Goal: Transaction & Acquisition: Purchase product/service

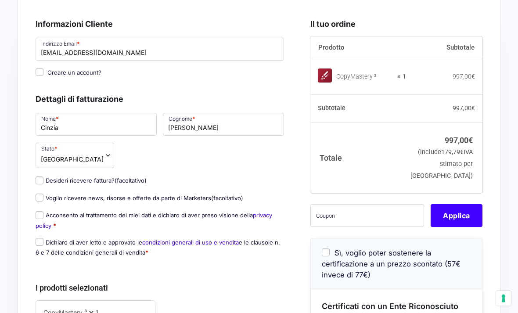
scroll to position [54, 0]
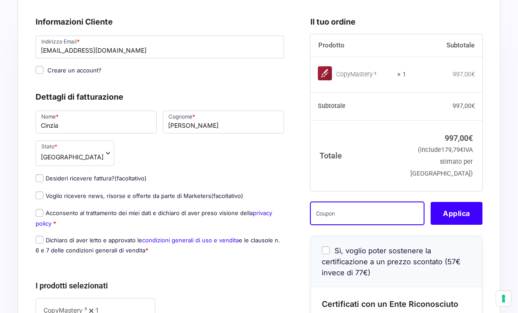
click at [375, 225] on input "text" at bounding box center [367, 213] width 114 height 23
paste input "N25Q894W"
type input "N25Q894W"
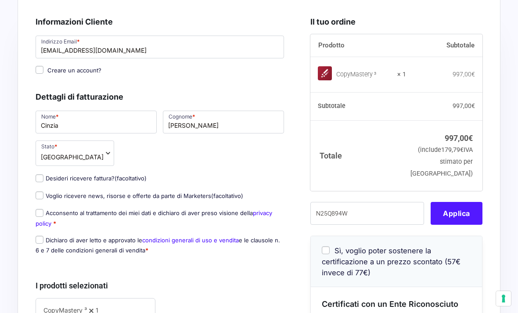
click at [467, 221] on button "Applica" at bounding box center [457, 213] width 52 height 23
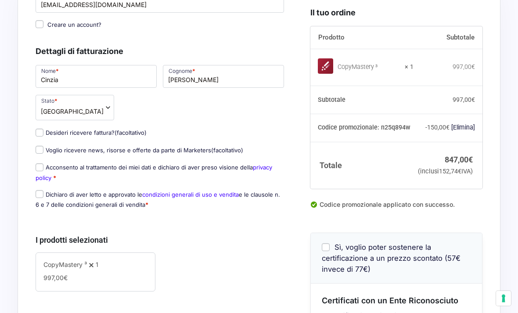
scroll to position [107, 0]
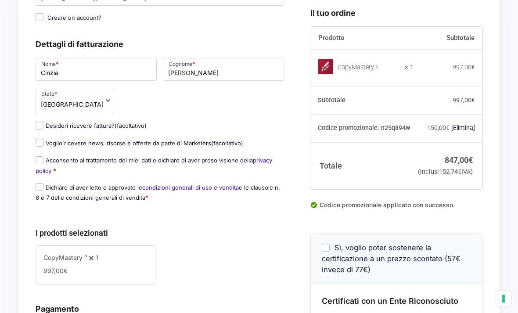
click at [41, 140] on input "Voglio ricevere news, risorse e offerte da parte di Marketers (facoltativo)" at bounding box center [40, 143] width 8 height 8
checkbox input "true"
click at [42, 159] on input "Acconsento al trattamento dei miei dati e dichiaro di aver preso visione della …" at bounding box center [40, 160] width 8 height 8
checkbox input "true"
click at [39, 189] on input "Dichiaro di aver letto e approvato le condizioni generali di uso e vendita e le…" at bounding box center [40, 187] width 8 height 8
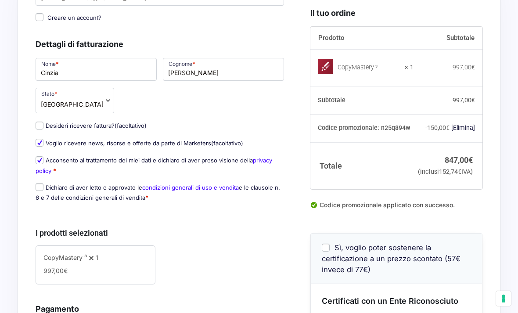
checkbox input "true"
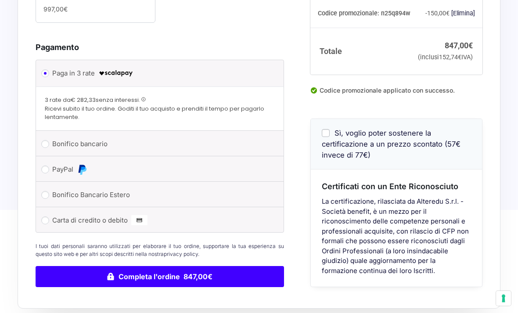
click at [43, 219] on input "Carta di credito o debito" at bounding box center [45, 221] width 8 height 8
radio input "true"
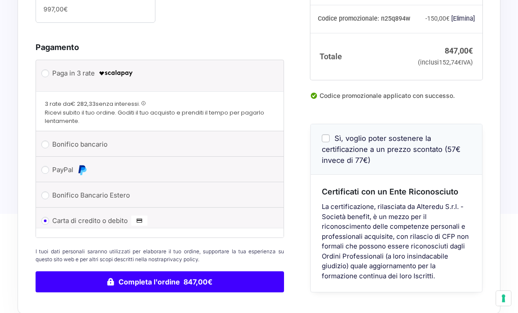
scroll to position [368, 0]
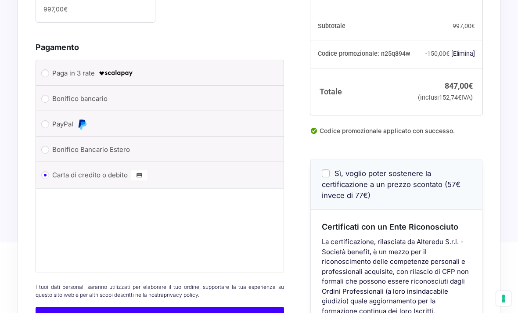
click at [322, 171] on input "Sì, voglio poter sostenere la certificazione a un prezzo scontato (57€ invece d…" at bounding box center [326, 173] width 8 height 8
checkbox input "true"
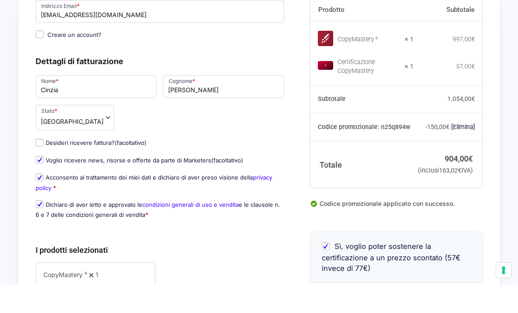
scroll to position [0, 0]
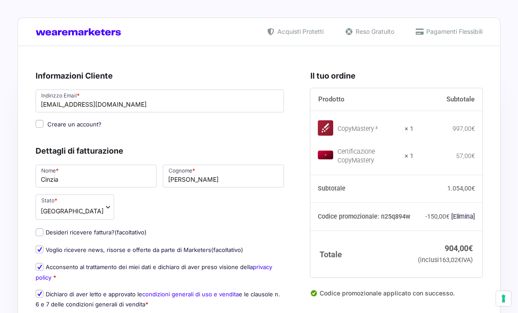
click at [40, 122] on input "Creare un account?" at bounding box center [40, 124] width 8 height 8
checkbox input "true"
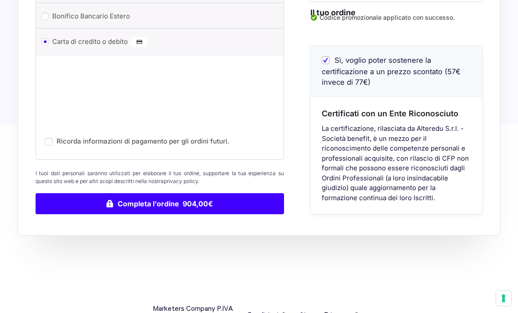
scroll to position [502, 0]
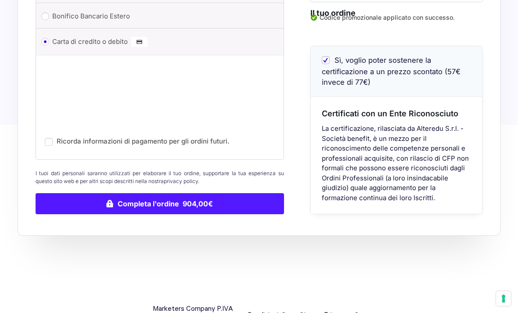
click at [202, 199] on button "Completa l'ordine 904,00€" at bounding box center [160, 203] width 249 height 21
